Goal: Information Seeking & Learning: Learn about a topic

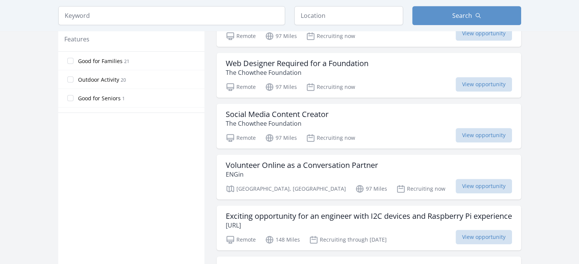
scroll to position [519, 0]
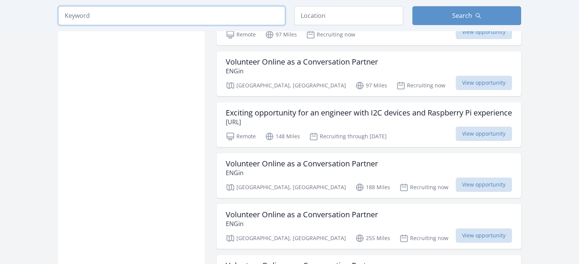
click at [209, 13] on input "search" at bounding box center [171, 15] width 227 height 19
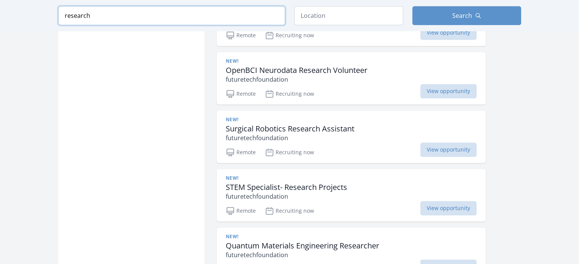
type input "research"
click button "submit" at bounding box center [0, 0] width 0 height 0
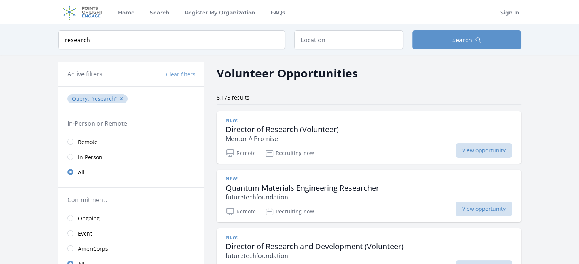
click at [91, 141] on span "Remote" at bounding box center [87, 143] width 19 height 8
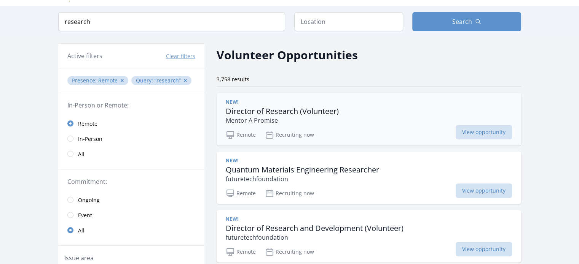
click at [307, 114] on h3 "Director of Research (Volunteer)" at bounding box center [282, 111] width 113 height 9
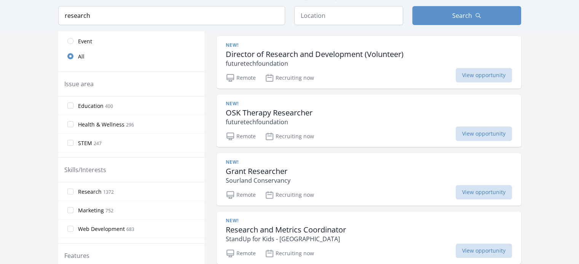
scroll to position [193, 0]
click at [307, 114] on h3 "OSK Therapy Researcher" at bounding box center [269, 112] width 87 height 9
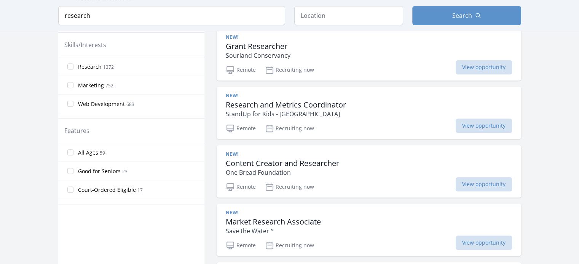
scroll to position [318, 0]
click at [307, 114] on p "StandUp for Kids - Houston" at bounding box center [286, 113] width 120 height 9
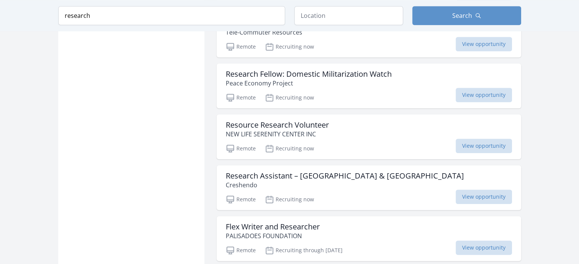
scroll to position [832, 0]
click at [330, 86] on div "Research Fellow: Domestic Militarization Watch Peace Economy Project Remote Rec…" at bounding box center [369, 85] width 304 height 45
click at [313, 129] on p "NEW LIFE SERENITY CENTER INC" at bounding box center [277, 133] width 103 height 9
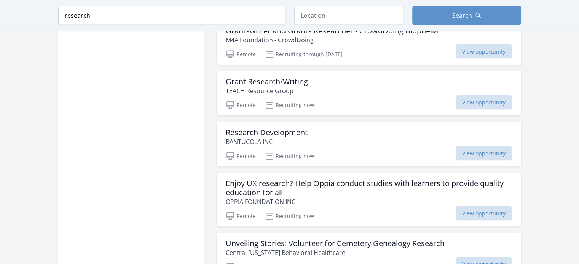
scroll to position [1507, 0]
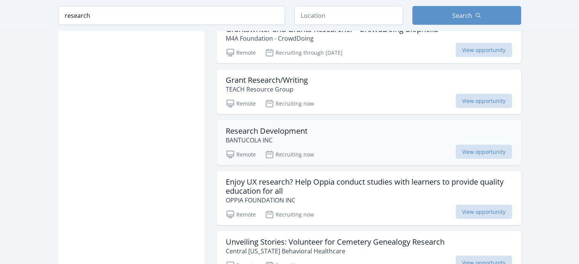
click at [334, 138] on div "Research Development BANTUCOLA INC" at bounding box center [369, 136] width 286 height 18
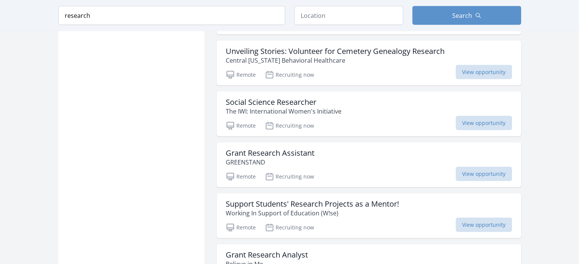
scroll to position [1703, 0]
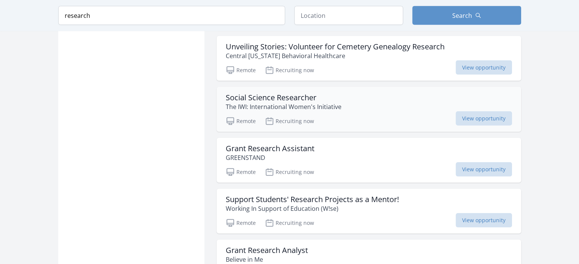
click at [339, 93] on h3 "Social Science Researcher" at bounding box center [284, 97] width 116 height 9
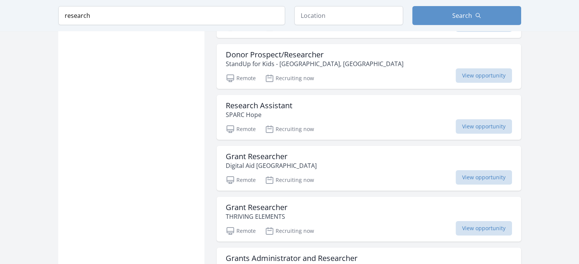
scroll to position [2572, 0]
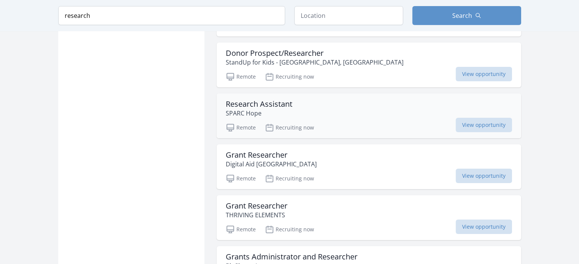
click at [347, 100] on div "Research Assistant SPARC Hope" at bounding box center [369, 109] width 286 height 18
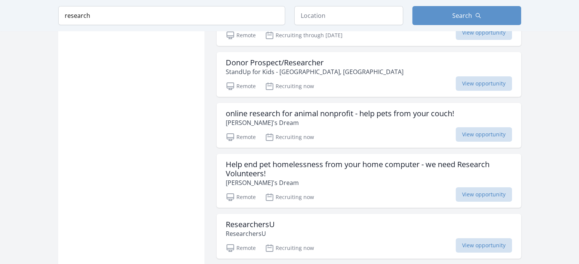
scroll to position [2954, 0]
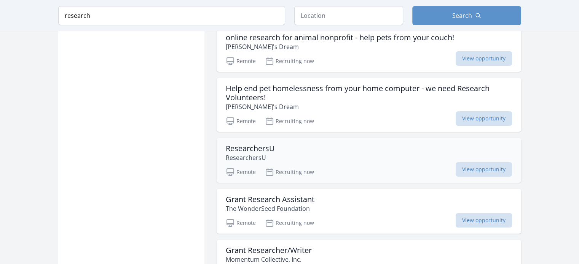
click at [323, 152] on div "ResearchersU ResearchersU" at bounding box center [369, 153] width 286 height 18
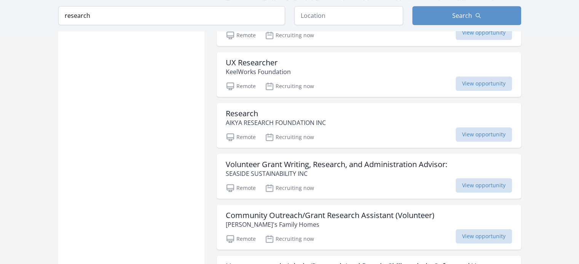
scroll to position [3257, 0]
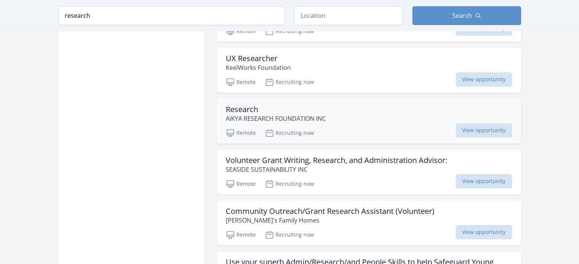
click at [341, 105] on div "Research AIKYA RESEARCH FOUNDATION INC" at bounding box center [369, 114] width 286 height 18
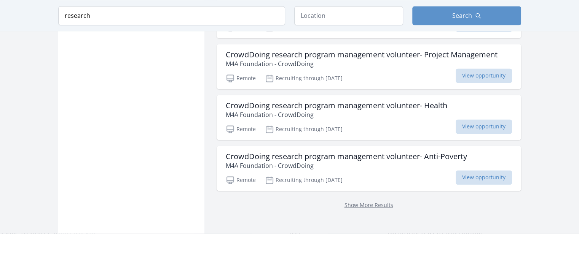
scroll to position [4156, 0]
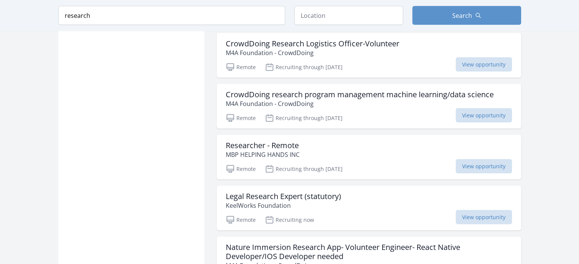
scroll to position [4379, 0]
click at [315, 141] on div "Researcher - Remote MBP HELPING HANDS INC" at bounding box center [369, 150] width 286 height 18
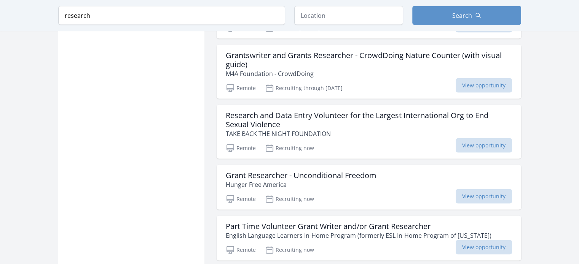
scroll to position [4633, 0]
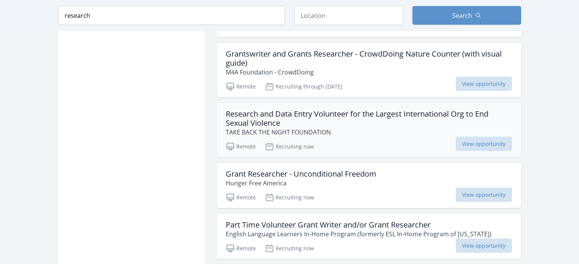
click at [333, 110] on h3 "Research and Data Entry Volunteer for the Largest International Org to End Sexu…" at bounding box center [369, 119] width 286 height 18
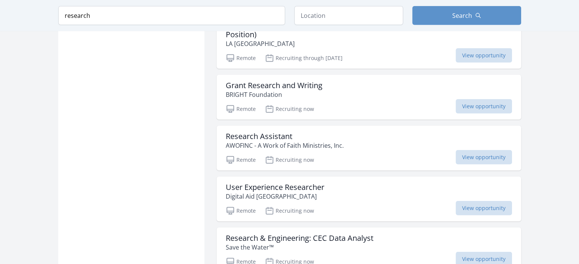
scroll to position [5038, 0]
click at [326, 140] on p "AWOFINC - A Work of Faith Ministries, Inc." at bounding box center [285, 144] width 118 height 9
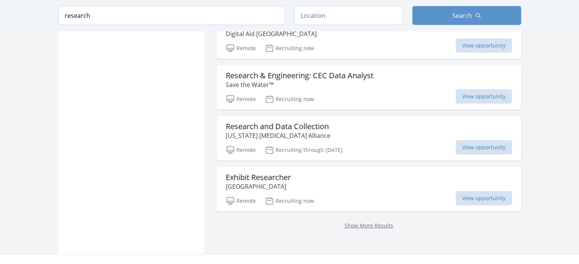
scroll to position [5200, 0]
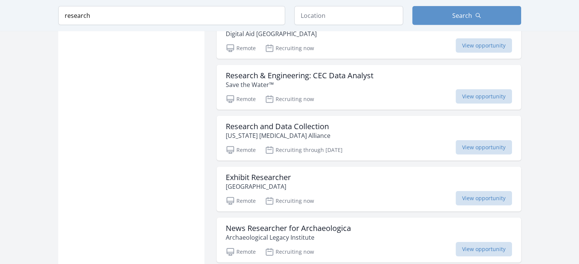
click at [326, 143] on div "Remote Recruiting through Oct 30th View opportunity" at bounding box center [369, 148] width 286 height 11
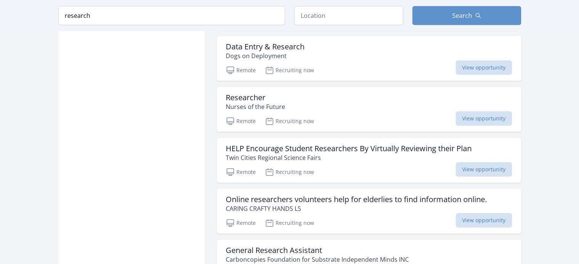
scroll to position [5484, 0]
click at [332, 93] on div "Researcher Nurses of the Future" at bounding box center [369, 102] width 286 height 18
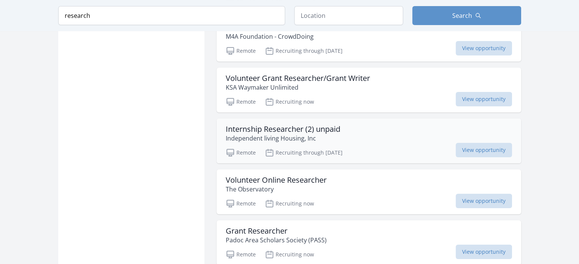
scroll to position [5915, 0]
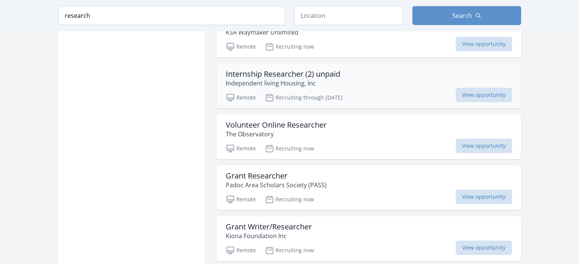
click at [334, 121] on div "Volunteer Online Researcher The Observatory" at bounding box center [369, 130] width 286 height 18
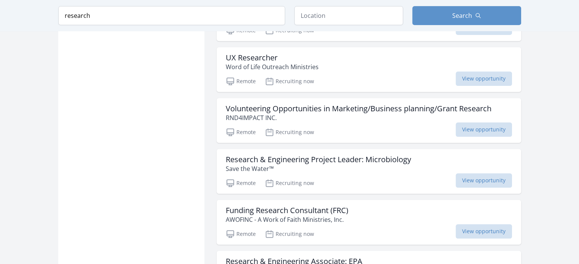
scroll to position [6140, 0]
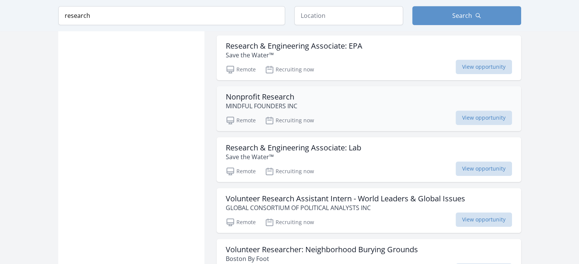
scroll to position [6352, 0]
click at [348, 92] on div "Nonprofit Research MINDFUL FOUNDERS INC" at bounding box center [369, 101] width 286 height 18
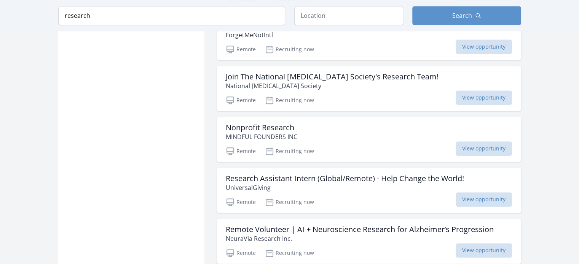
scroll to position [6681, 0]
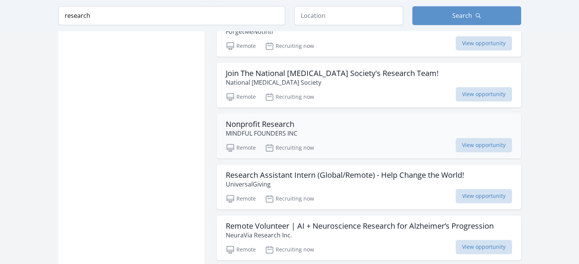
click at [330, 120] on div "Nonprofit Research MINDFUL FOUNDERS INC" at bounding box center [369, 129] width 286 height 18
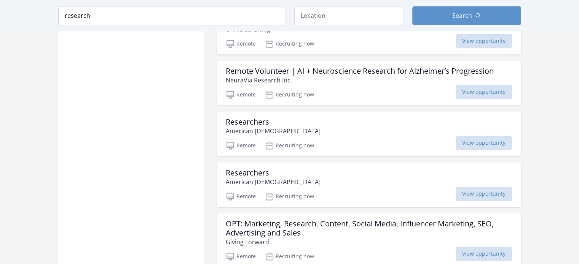
scroll to position [6865, 0]
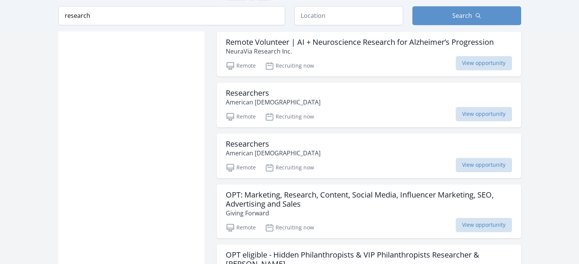
click at [330, 134] on div "Researchers American Islam Remote Recruiting now View opportunity" at bounding box center [369, 156] width 304 height 45
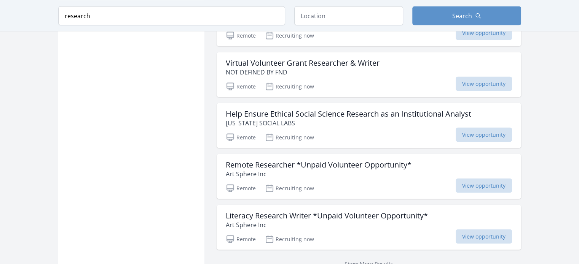
scroll to position [7232, 0]
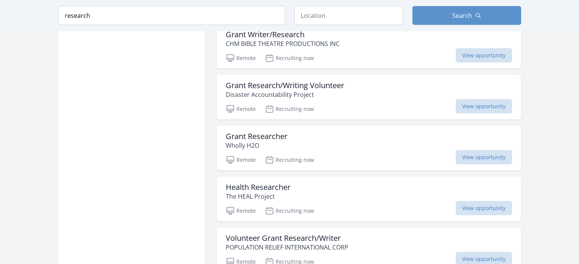
scroll to position [7774, 0]
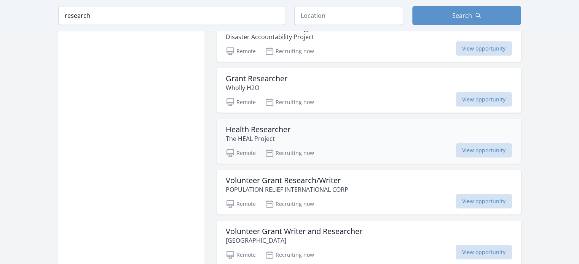
click at [333, 125] on div "Health Researcher The HEAL Project" at bounding box center [369, 134] width 286 height 18
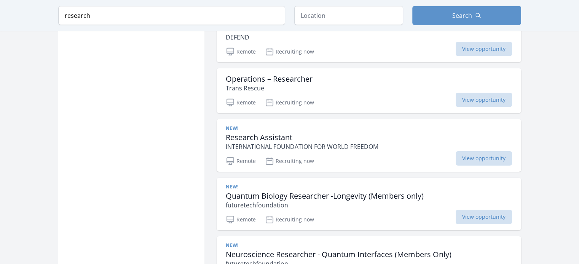
scroll to position [8235, 0]
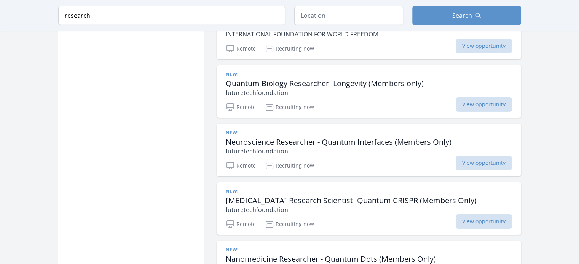
scroll to position [8387, 0]
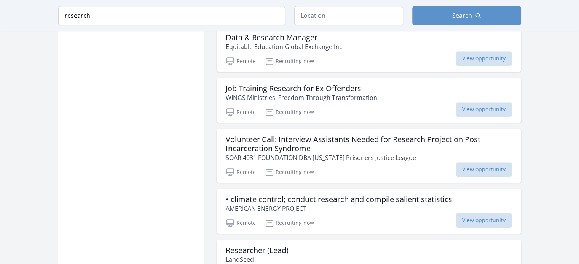
scroll to position [9522, 0]
click at [317, 245] on div "Researcher (Lead) LandSeed" at bounding box center [369, 254] width 286 height 18
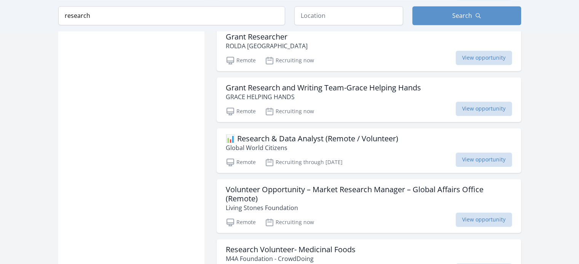
scroll to position [9837, 0]
click at [344, 143] on p "Global World Citizens" at bounding box center [312, 147] width 172 height 9
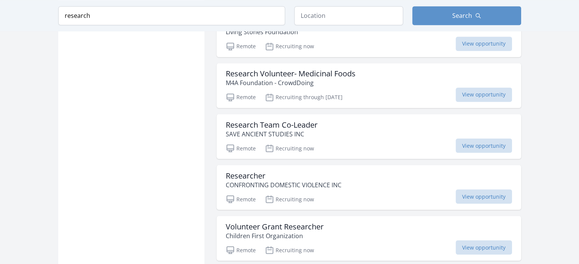
scroll to position [10068, 0]
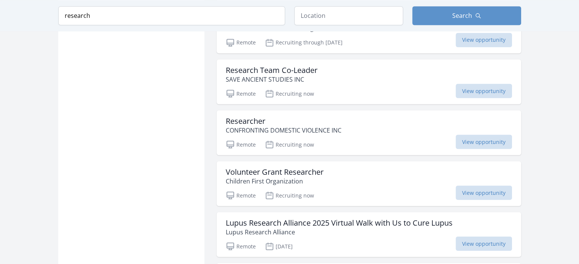
click at [344, 138] on div "Remote Recruiting now View opportunity" at bounding box center [369, 143] width 286 height 11
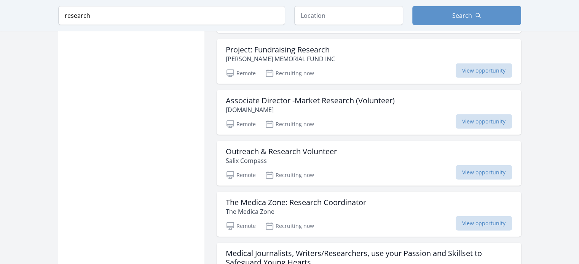
scroll to position [10984, 0]
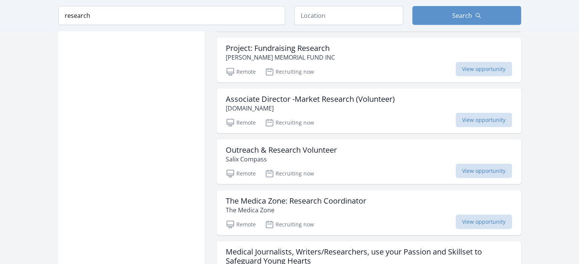
click at [344, 146] on div "Outreach & Research Volunteer Salix Compass" at bounding box center [369, 155] width 286 height 18
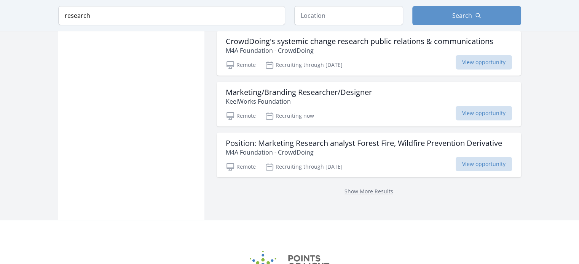
scroll to position [11562, 0]
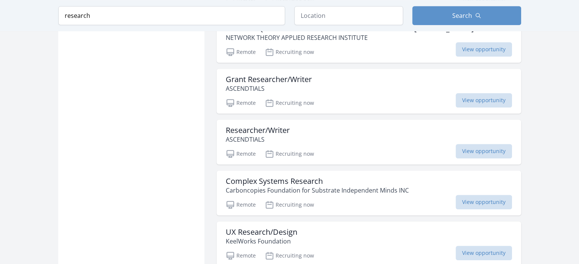
scroll to position [11983, 0]
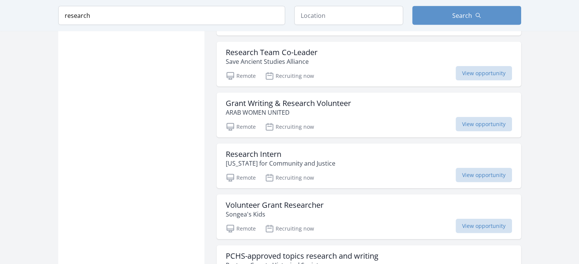
scroll to position [13344, 0]
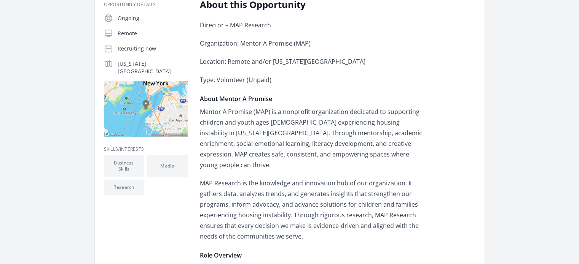
scroll to position [148, 0]
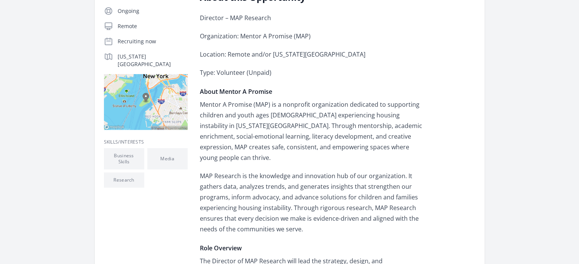
click at [304, 115] on p "Mentor A Promise (MAP) is a nonprofit organization dedicated to supporting chil…" at bounding box center [311, 131] width 223 height 64
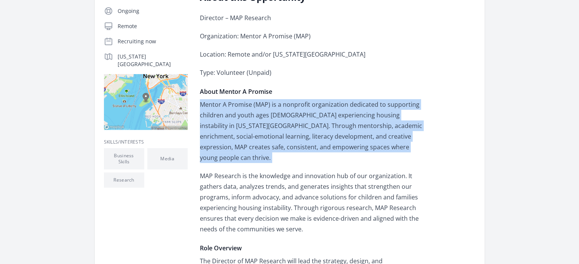
click at [304, 115] on p "Mentor A Promise (MAP) is a nonprofit organization dedicated to supporting chil…" at bounding box center [311, 131] width 223 height 64
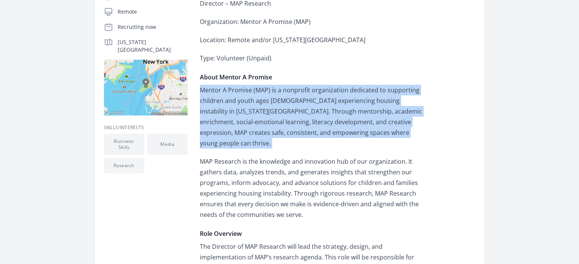
scroll to position [163, 0]
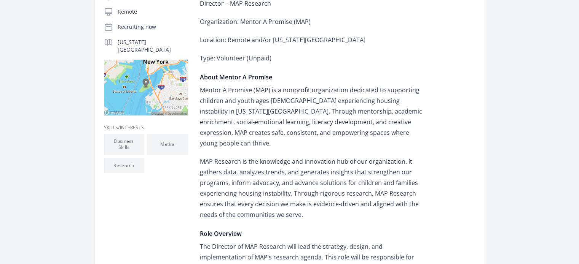
click at [266, 178] on p "MAP Research is the knowledge and innovation hub of our organization. It gather…" at bounding box center [311, 188] width 223 height 64
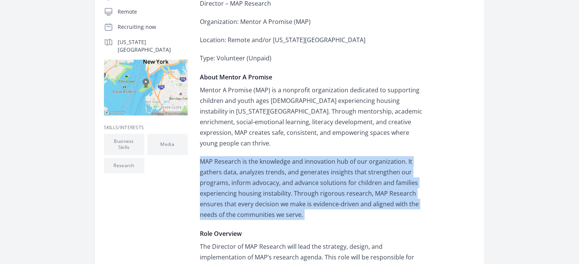
click at [266, 178] on p "MAP Research is the knowledge and innovation hub of our organization. It gather…" at bounding box center [311, 188] width 223 height 64
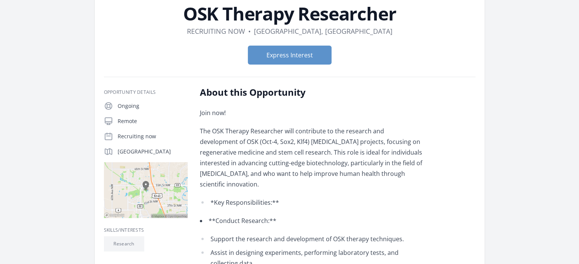
scroll to position [67, 0]
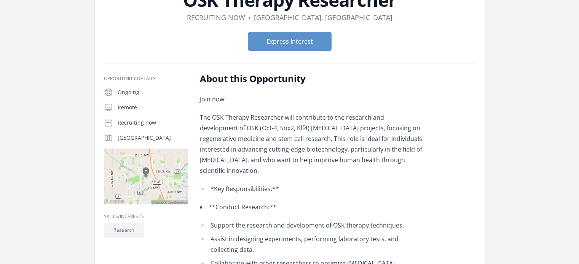
click at [277, 138] on p "The OSK Therapy Researcher will contribute to the research and development of O…" at bounding box center [311, 144] width 223 height 64
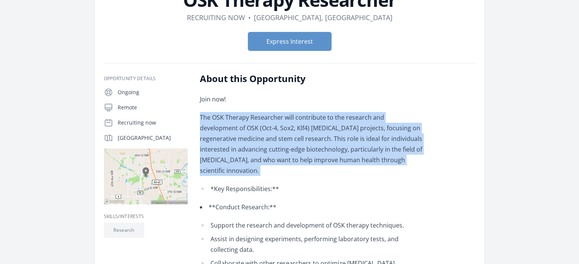
click at [277, 138] on p "The OSK Therapy Researcher will contribute to the research and development of O…" at bounding box center [311, 144] width 223 height 64
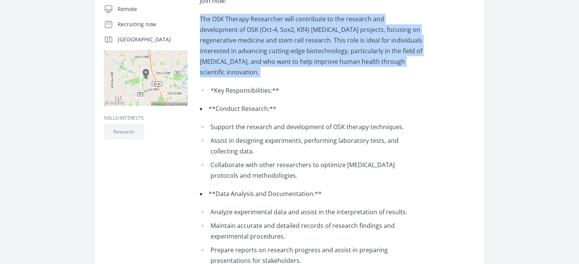
scroll to position [166, 0]
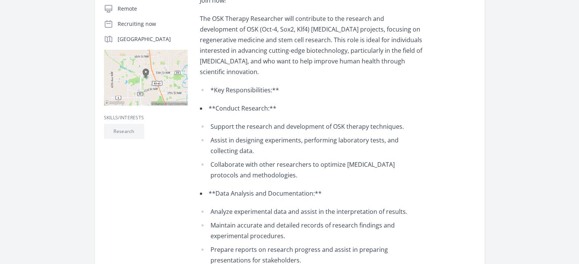
click at [277, 138] on li "Assist in designing experiments, performing laboratory tests, and collecting da…" at bounding box center [311, 145] width 223 height 21
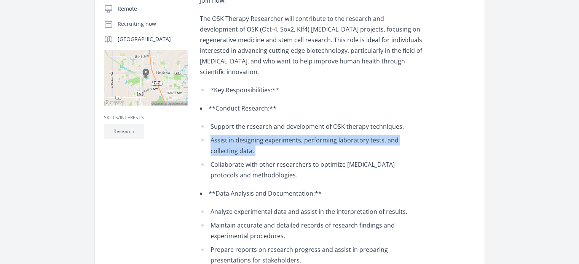
click at [277, 138] on li "Assist in designing experiments, performing laboratory tests, and collecting da…" at bounding box center [311, 145] width 223 height 21
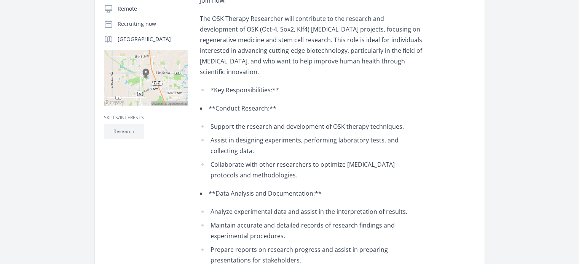
click at [274, 159] on li "Collaborate with other researchers to optimize gene therapy protocols and metho…" at bounding box center [311, 169] width 223 height 21
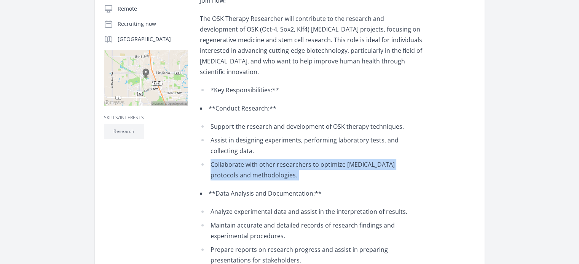
click at [274, 159] on li "Collaborate with other researchers to optimize gene therapy protocols and metho…" at bounding box center [311, 169] width 223 height 21
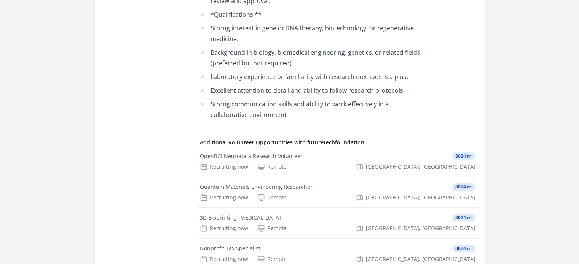
scroll to position [593, 0]
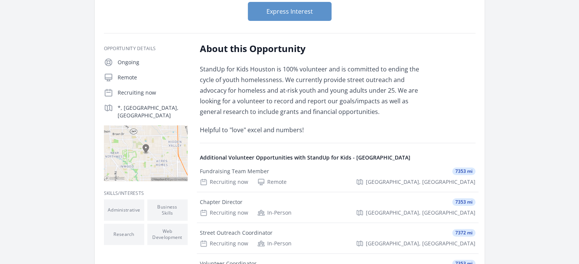
scroll to position [97, 0]
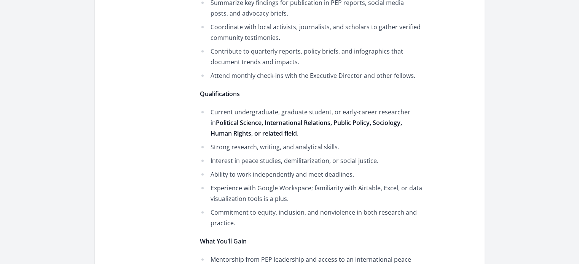
scroll to position [363, 0]
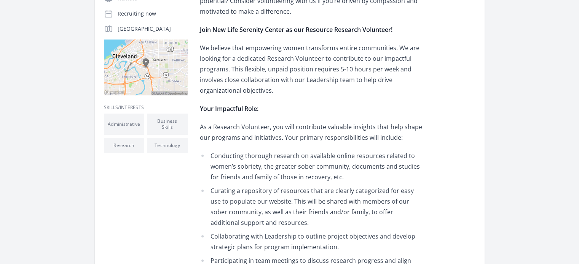
scroll to position [177, 0]
click at [274, 155] on li "Conducting thorough research on available online resources related to women’s s…" at bounding box center [311, 166] width 223 height 32
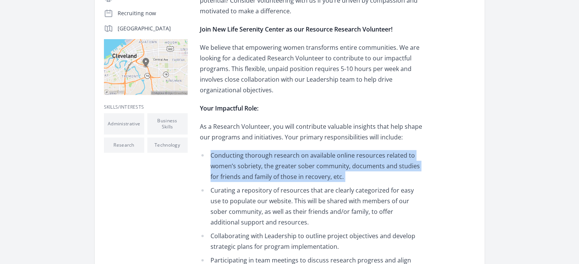
click at [274, 155] on li "Conducting thorough research on available online resources related to women’s s…" at bounding box center [311, 166] width 223 height 32
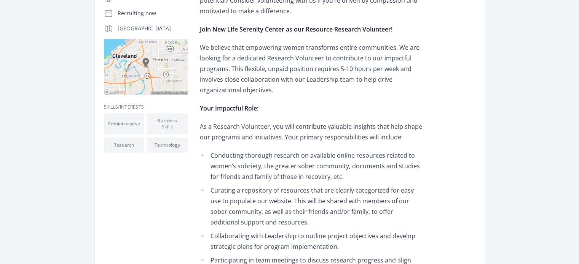
scroll to position [268, 0]
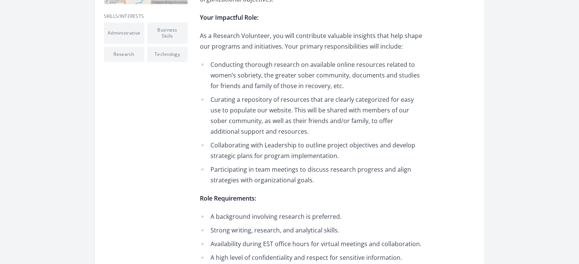
click at [290, 113] on li "Curating a repository of resources that are clearly categorized for easy use to…" at bounding box center [311, 115] width 223 height 43
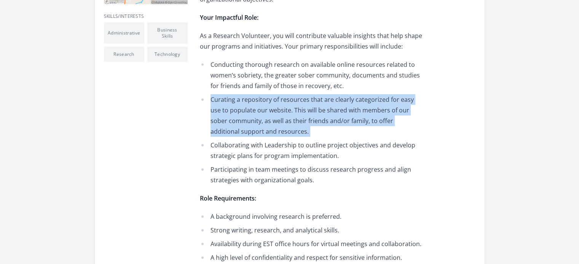
click at [290, 113] on li "Curating a repository of resources that are clearly categorized for easy use to…" at bounding box center [311, 115] width 223 height 43
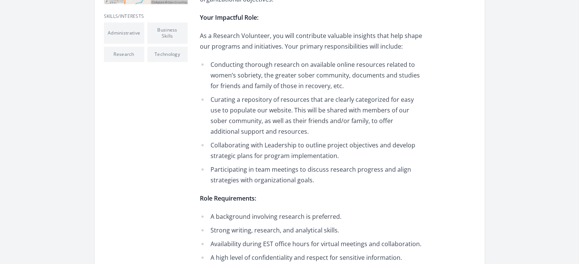
click at [279, 142] on li "Collaborating with Leadership to outline project objectives and develop strateg…" at bounding box center [311, 150] width 223 height 21
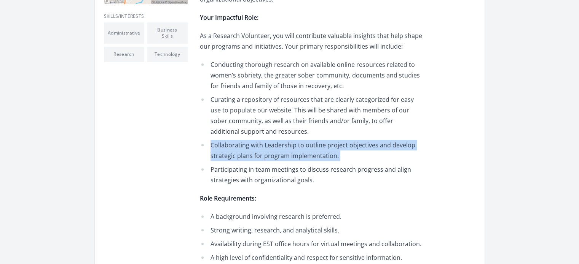
click at [279, 142] on li "Collaborating with Leadership to outline project objectives and develop strateg…" at bounding box center [311, 150] width 223 height 21
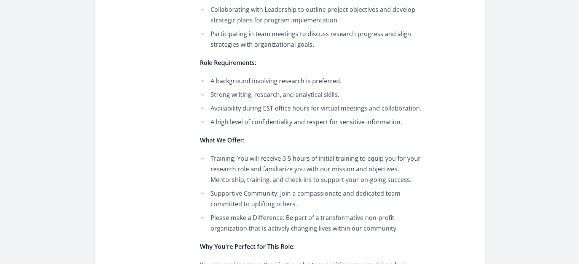
click at [279, 142] on p "What We Offer:" at bounding box center [311, 140] width 223 height 11
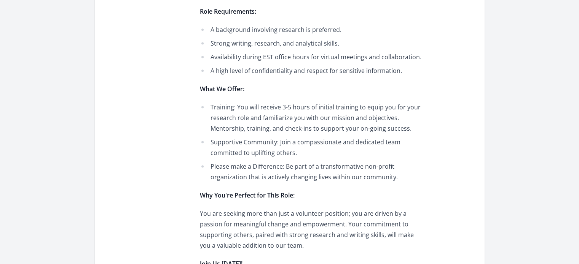
scroll to position [455, 0]
click at [285, 113] on li "Training: You will receive 3-5 hours of initial training to equip you for your …" at bounding box center [311, 118] width 223 height 32
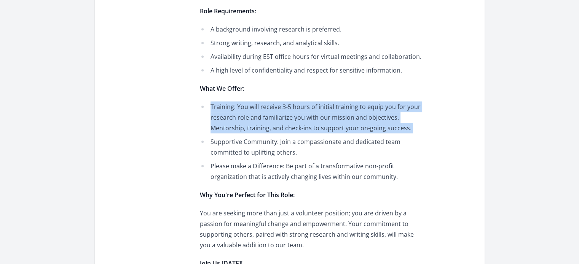
click at [285, 113] on li "Training: You will receive 3-5 hours of initial training to equip you for your …" at bounding box center [311, 118] width 223 height 32
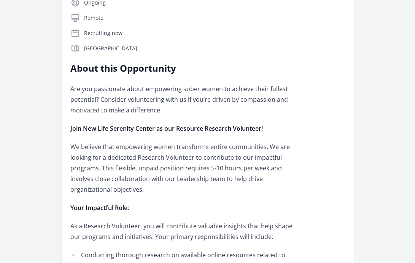
scroll to position [154, 0]
click at [171, 102] on p "Are you passionate about empowering sober women to achieve their fullest potent…" at bounding box center [182, 99] width 223 height 32
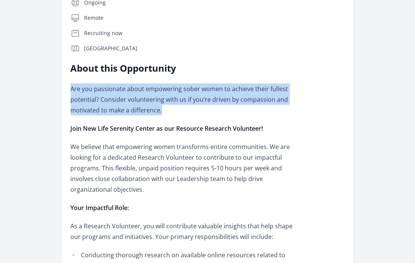
click at [171, 102] on p "Are you passionate about empowering sober women to achieve their fullest potent…" at bounding box center [182, 99] width 223 height 32
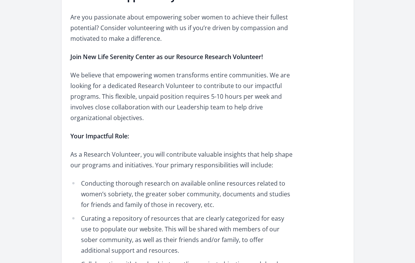
click at [171, 102] on p "We believe that empowering women transforms entire communities. We are looking …" at bounding box center [182, 96] width 223 height 53
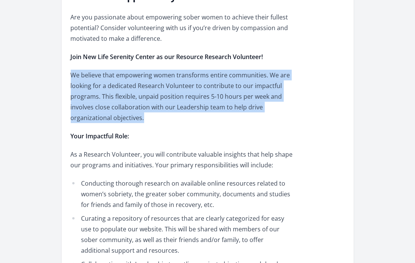
click at [171, 102] on p "We believe that empowering women transforms entire communities. We are looking …" at bounding box center [182, 96] width 223 height 53
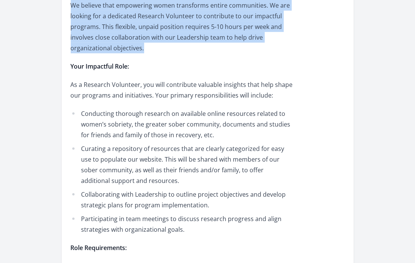
scroll to position [297, 0]
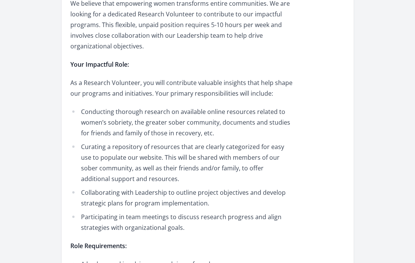
click at [157, 117] on li "Conducting thorough research on available online resources related to women’s s…" at bounding box center [182, 122] width 223 height 32
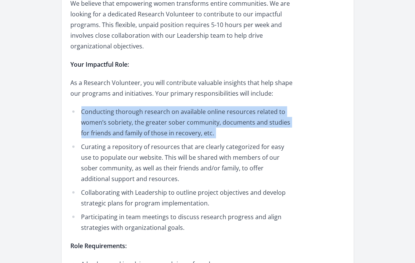
click at [157, 117] on li "Conducting thorough research on available online resources related to women’s s…" at bounding box center [182, 122] width 223 height 32
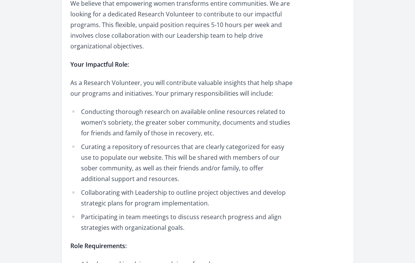
click at [137, 162] on li "Curating a repository of resources that are clearly categorized for easy use to…" at bounding box center [182, 162] width 223 height 43
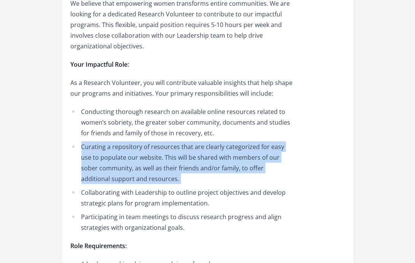
click at [137, 162] on li "Curating a repository of resources that are clearly categorized for easy use to…" at bounding box center [182, 162] width 223 height 43
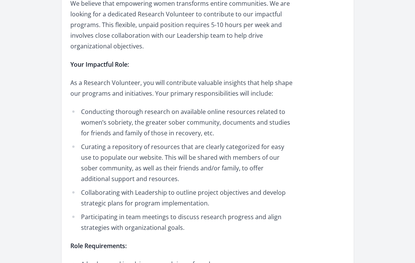
click at [131, 197] on li "Collaborating with Leadership to outline project objectives and develop strateg…" at bounding box center [182, 197] width 223 height 21
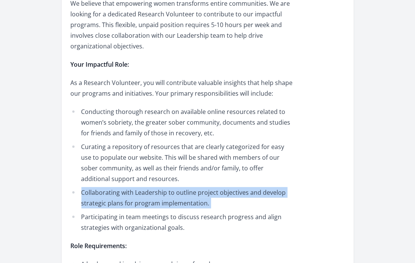
click at [131, 197] on li "Collaborating with Leadership to outline project objectives and develop strateg…" at bounding box center [182, 197] width 223 height 21
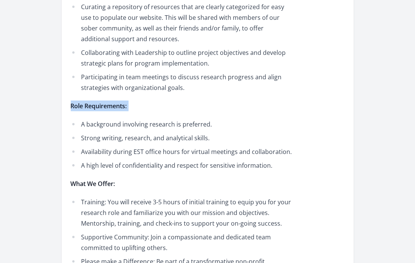
scroll to position [437, 0]
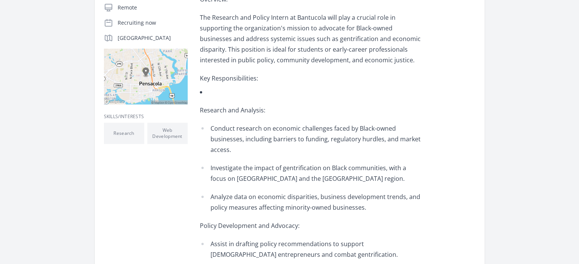
scroll to position [167, 0]
click at [285, 123] on p "Conduct research on economic challenges faced by Black-owned businesses, includ…" at bounding box center [316, 139] width 212 height 32
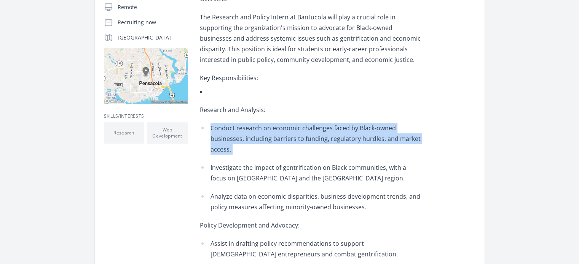
click at [285, 123] on p "Conduct research on economic challenges faced by Black-owned businesses, includ…" at bounding box center [316, 139] width 212 height 32
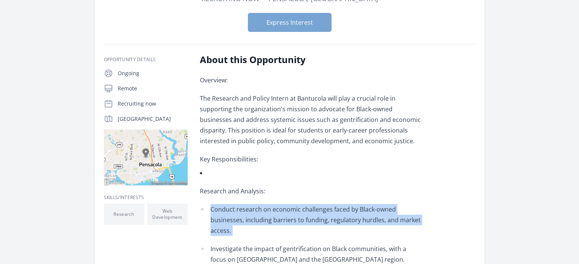
scroll to position [6, 0]
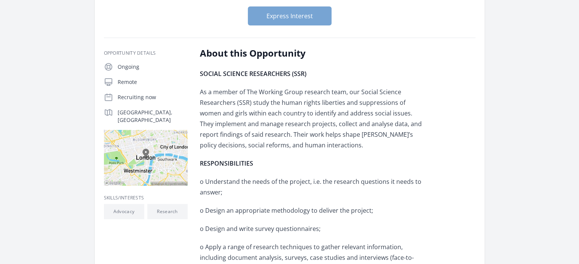
scroll to position [96, 0]
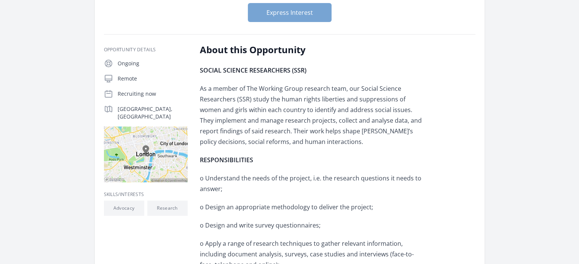
click at [285, 113] on p "As a member of The Working Group research team, our Social Science Researchers …" at bounding box center [311, 115] width 223 height 64
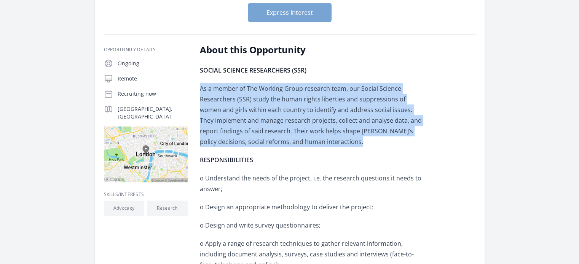
click at [285, 113] on p "As a member of The Working Group research team, our Social Science Researchers …" at bounding box center [311, 115] width 223 height 64
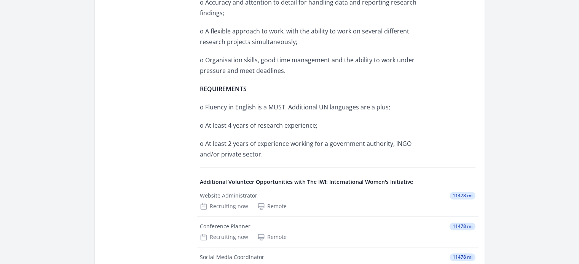
scroll to position [812, 0]
click at [285, 121] on p "o At least 4 years of research experience;" at bounding box center [311, 126] width 223 height 11
click at [280, 139] on p "o At least 2 years of experience working for a government authority, INGO and/o…" at bounding box center [311, 149] width 223 height 21
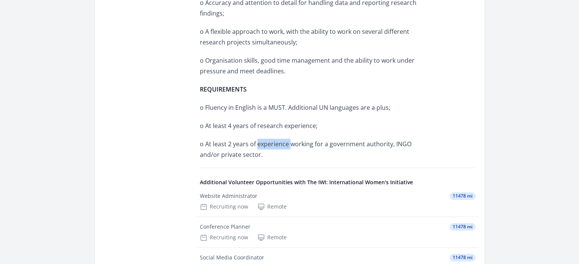
click at [280, 139] on p "o At least 2 years of experience working for a government authority, INGO and/o…" at bounding box center [311, 149] width 223 height 21
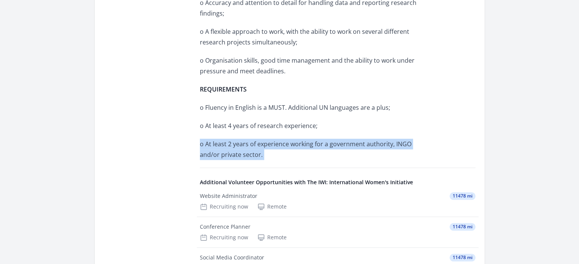
click at [280, 139] on p "o At least 2 years of experience working for a government authority, INGO and/o…" at bounding box center [311, 149] width 223 height 21
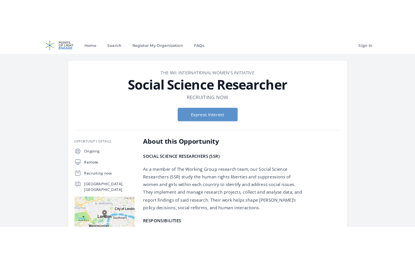
scroll to position [29, 0]
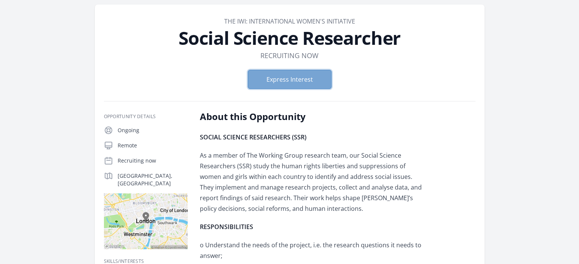
click at [285, 81] on button "Express Interest" at bounding box center [290, 79] width 84 height 19
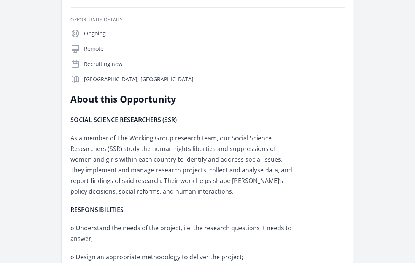
scroll to position [125, 0]
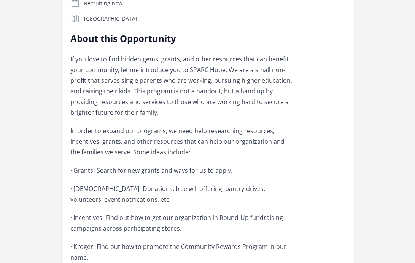
scroll to position [176, 0]
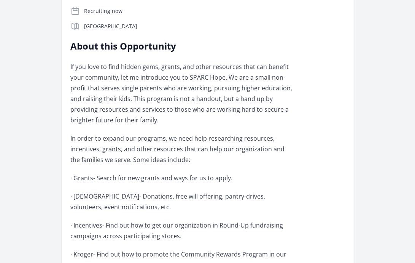
click at [220, 78] on p "If you love to find hidden gems, grants, and other resources that can benefit y…" at bounding box center [182, 93] width 223 height 64
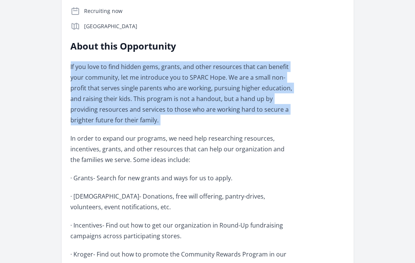
click at [220, 78] on p "If you love to find hidden gems, grants, and other resources that can benefit y…" at bounding box center [182, 93] width 223 height 64
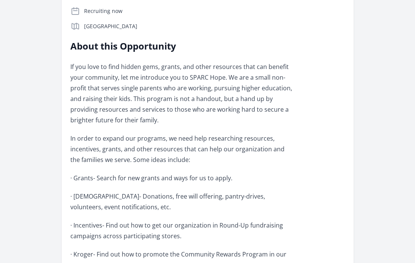
click at [170, 151] on p "In order to expand our programs, we need help researching resources, incentives…" at bounding box center [182, 149] width 223 height 32
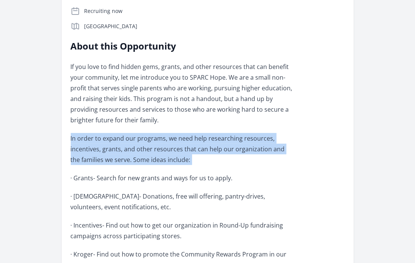
click at [170, 151] on p "In order to expand our programs, we need help researching resources, incentives…" at bounding box center [182, 149] width 223 height 32
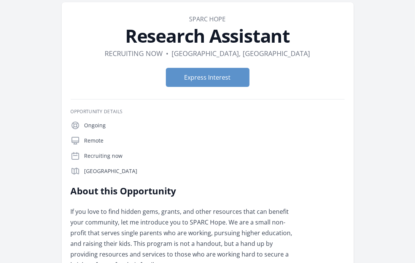
scroll to position [0, 0]
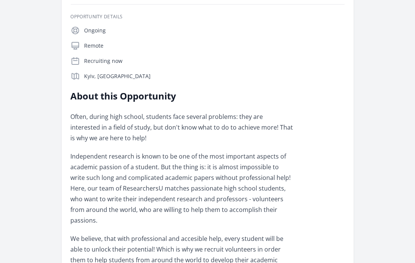
scroll to position [223, 0]
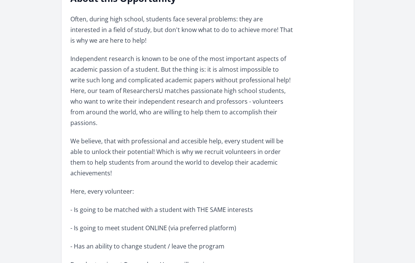
click at [158, 62] on p "Independent research is known to be one of the most important aspects of academ…" at bounding box center [182, 90] width 223 height 75
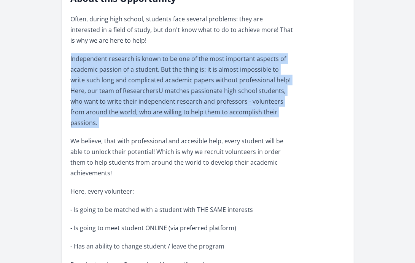
click at [158, 62] on p "Independent research is known to be one of the most important aspects of academ…" at bounding box center [182, 90] width 223 height 75
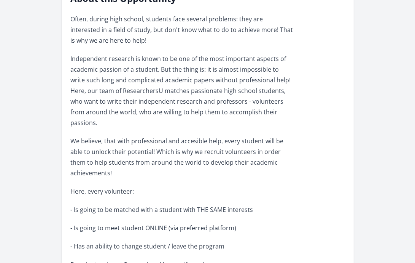
click at [116, 204] on p "- Is going to be matched with a student with THE SAME interests" at bounding box center [182, 209] width 223 height 11
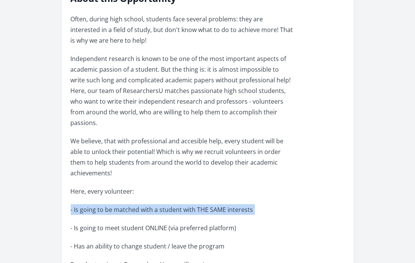
click at [116, 204] on p "- Is going to be matched with a student with THE SAME interests" at bounding box center [182, 209] width 223 height 11
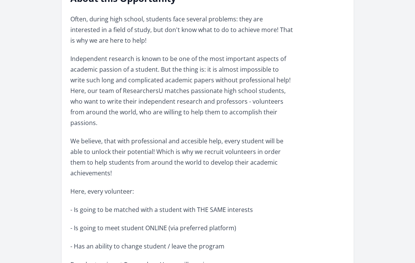
click at [109, 213] on div "Often, during high school, students face several problems: they are interested …" at bounding box center [182, 178] width 223 height 329
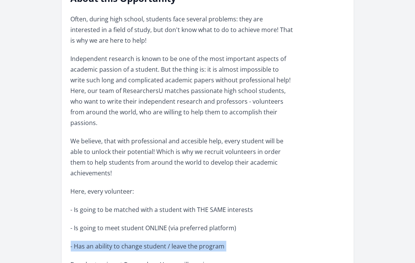
click at [109, 213] on div "Often, during high school, students face several problems: they are interested …" at bounding box center [182, 178] width 223 height 329
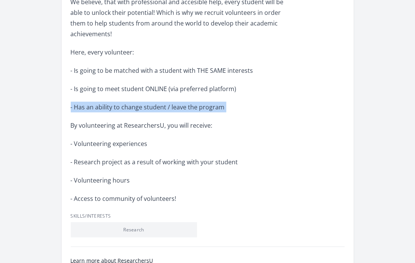
scroll to position [362, 0]
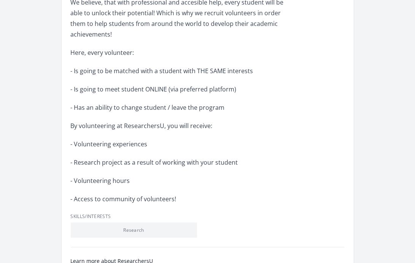
click at [125, 139] on p "- Volunteering experiences" at bounding box center [182, 144] width 223 height 11
click at [119, 157] on p "- Research project as a result of working with your student" at bounding box center [182, 162] width 223 height 11
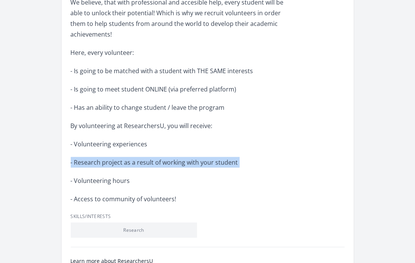
click at [119, 157] on p "- Research project as a result of working with your student" at bounding box center [182, 162] width 223 height 11
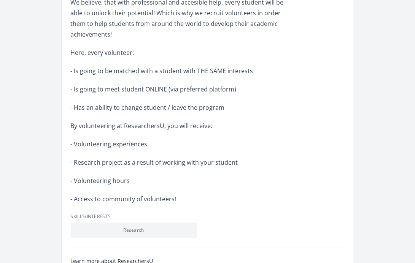
click at [110, 175] on p "- Volunteering hours" at bounding box center [182, 180] width 223 height 11
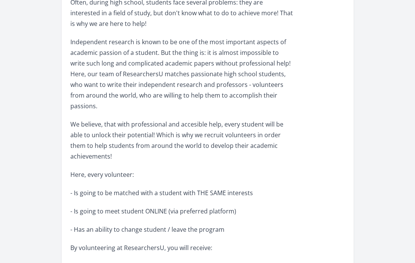
scroll to position [240, 0]
click at [162, 71] on p "Independent research is known to be one of the most important aspects of academ…" at bounding box center [182, 74] width 223 height 75
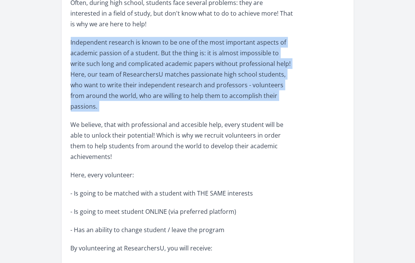
click at [162, 71] on p "Independent research is known to be one of the most important aspects of academ…" at bounding box center [182, 74] width 223 height 75
click at [149, 83] on p "Independent research is known to be one of the most important aspects of academ…" at bounding box center [182, 74] width 223 height 75
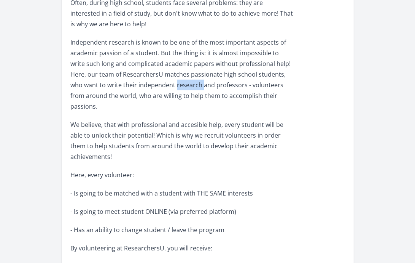
click at [149, 83] on p "Independent research is known to be one of the most important aspects of academ…" at bounding box center [182, 74] width 223 height 75
click at [131, 102] on div "Often, during high school, students face several problems: they are interested …" at bounding box center [182, 161] width 223 height 329
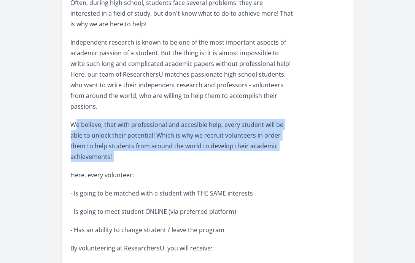
click at [131, 102] on div "Often, during high school, students face several problems: they are interested …" at bounding box center [182, 161] width 223 height 329
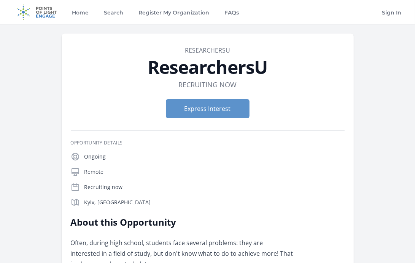
scroll to position [175, 0]
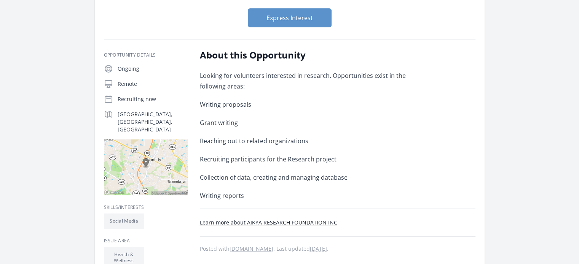
scroll to position [90, 0]
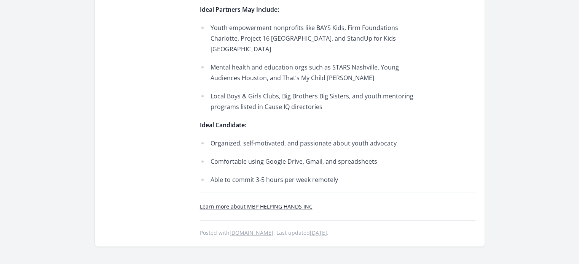
scroll to position [448, 0]
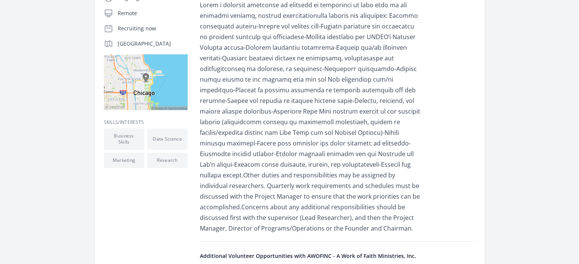
scroll to position [161, 0]
click at [280, 132] on span at bounding box center [310, 90] width 220 height 179
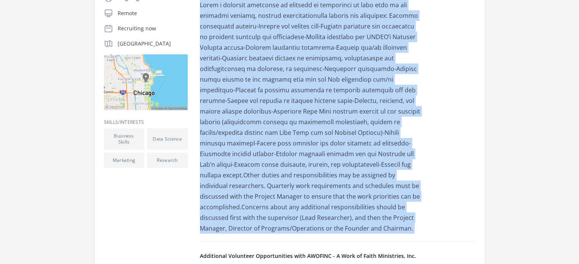
click at [280, 132] on span at bounding box center [310, 90] width 220 height 179
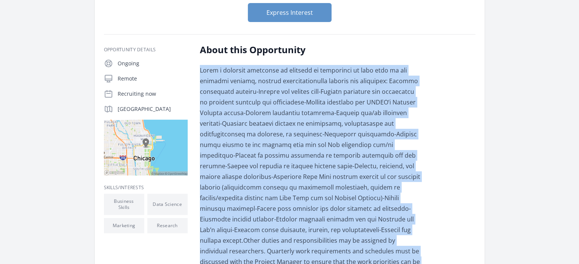
scroll to position [97, 0]
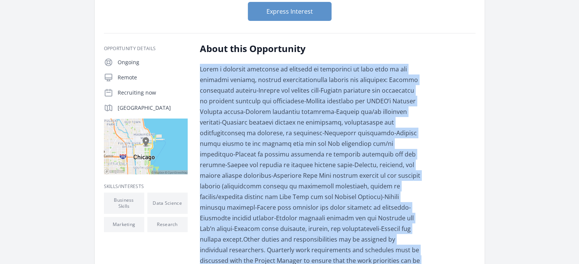
click at [280, 132] on span at bounding box center [310, 154] width 220 height 179
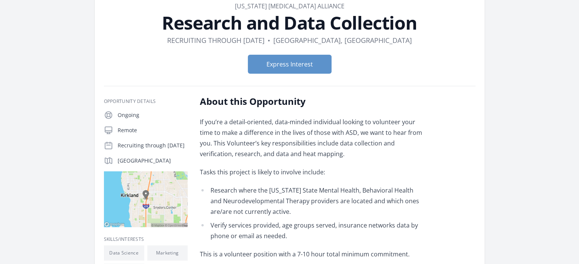
scroll to position [45, 0]
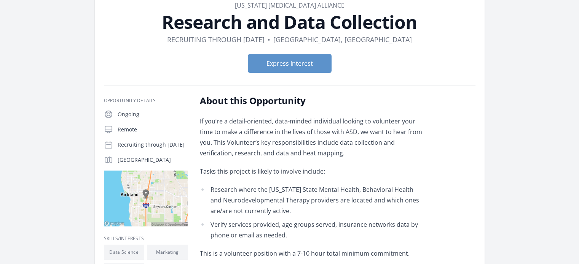
click at [309, 143] on p "If you’re a detail-oriented, data-minded individual looking to volunteer your t…" at bounding box center [311, 137] width 223 height 43
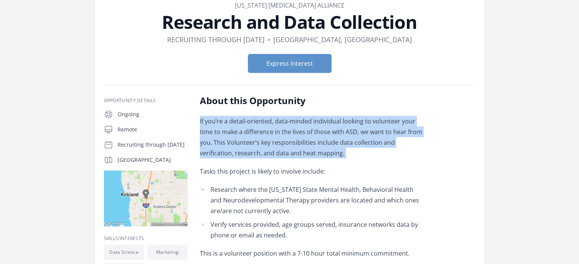
click at [309, 143] on p "If you’re a detail-oriented, data-minded individual looking to volunteer your t…" at bounding box center [311, 137] width 223 height 43
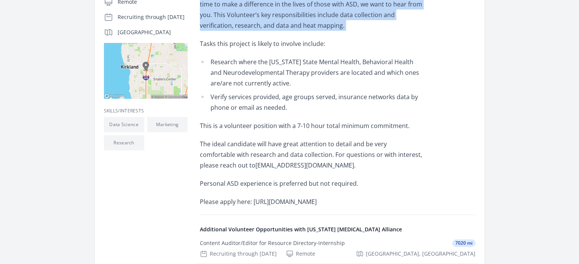
scroll to position [178, 0]
